Goal: Task Accomplishment & Management: Use online tool/utility

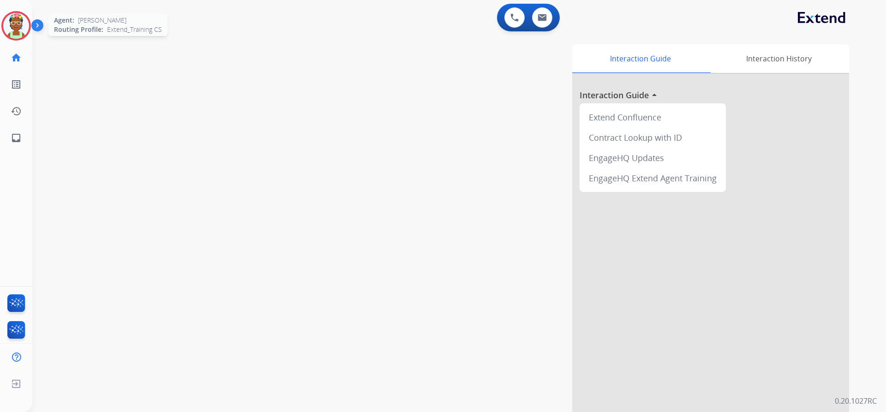
click at [21, 22] on img at bounding box center [16, 26] width 26 height 26
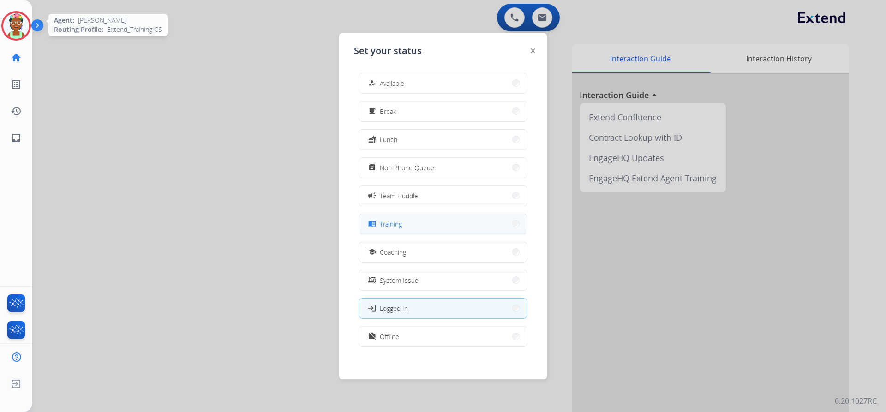
click at [413, 231] on button "menu_book Training" at bounding box center [443, 224] width 168 height 20
